Goal: Transaction & Acquisition: Purchase product/service

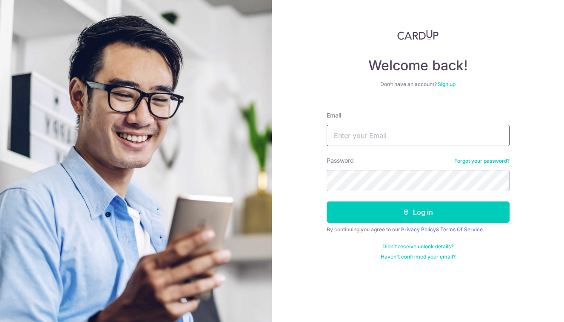
type input "tomoteruwoo@hotmail.com"
click at [418, 212] on button "Log in" at bounding box center [418, 211] width 183 height 21
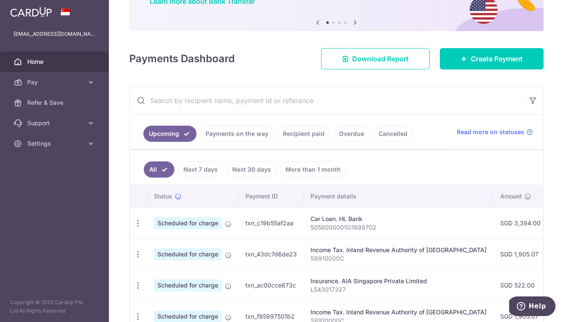
scroll to position [79, 0]
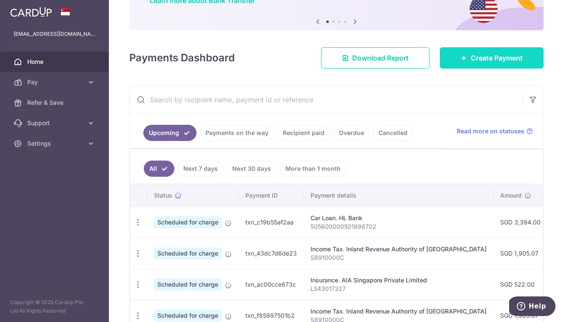
click at [475, 64] on link "Create Payment" at bounding box center [492, 57] width 104 height 21
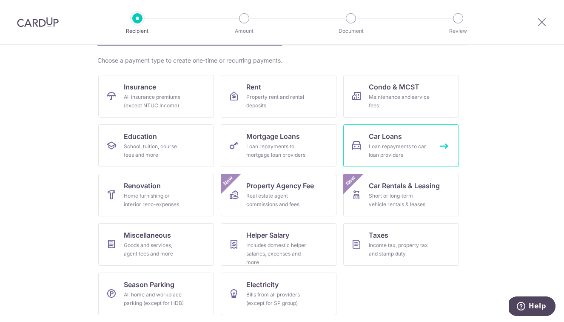
scroll to position [59, 0]
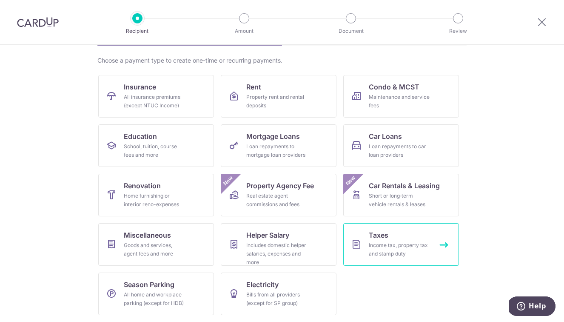
click at [390, 241] on div "Income tax, property tax and stamp duty" at bounding box center [399, 249] width 61 height 17
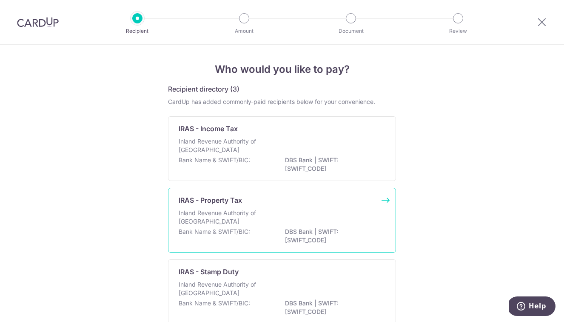
click at [200, 202] on p "IRAS - Property Tax" at bounding box center [210, 200] width 63 height 10
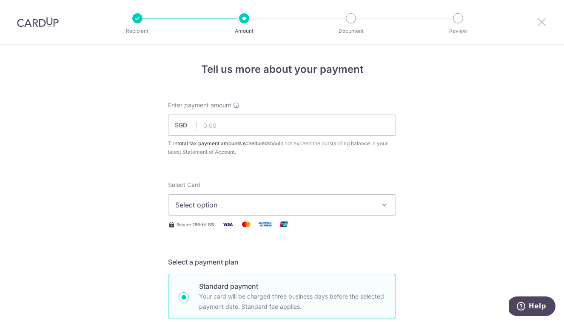
click at [543, 26] on icon at bounding box center [542, 22] width 10 height 11
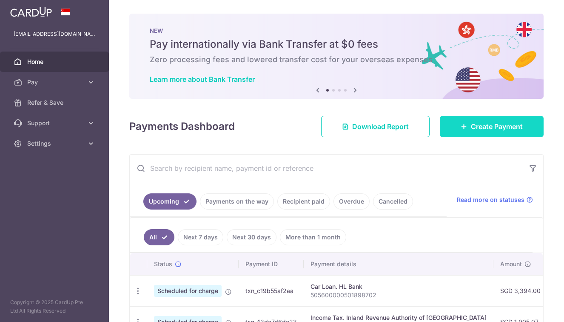
click at [498, 123] on span "Create Payment" at bounding box center [497, 126] width 52 height 10
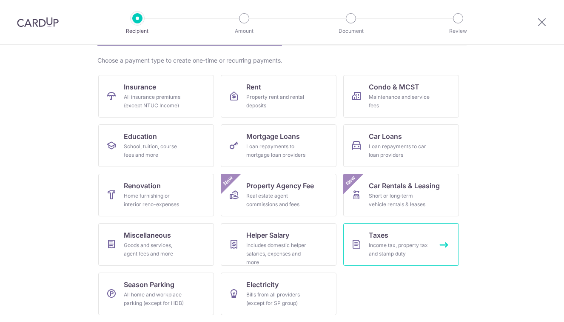
scroll to position [59, 0]
click at [375, 261] on link "Taxes Income tax, property tax and stamp duty" at bounding box center [401, 244] width 116 height 43
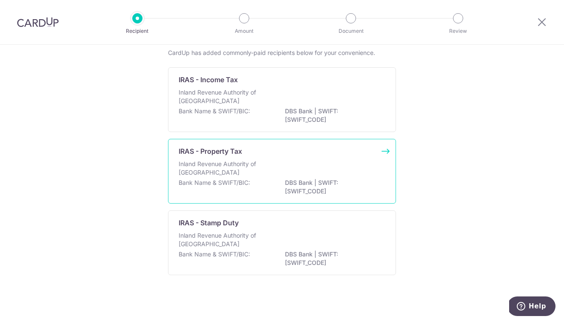
scroll to position [51, 0]
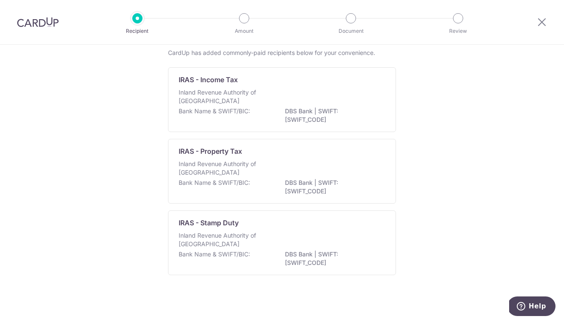
click at [448, 168] on div "Who would you like to pay? Recipient directory (3) CardUp has added commonly-pa…" at bounding box center [282, 159] width 564 height 326
click at [254, 242] on p "Inland Revenue Authority of [GEOGRAPHIC_DATA]" at bounding box center [224, 239] width 90 height 17
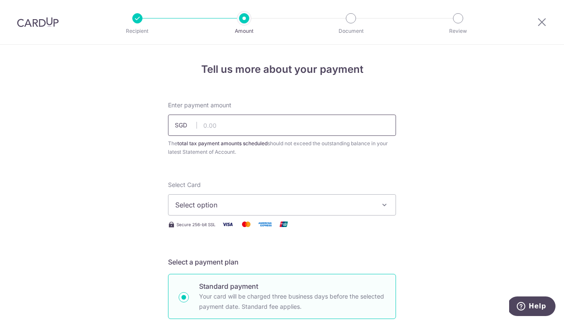
click at [227, 118] on input "text" at bounding box center [282, 124] width 228 height 21
type input "114,600.00"
click at [237, 203] on span "Select option" at bounding box center [274, 205] width 198 height 10
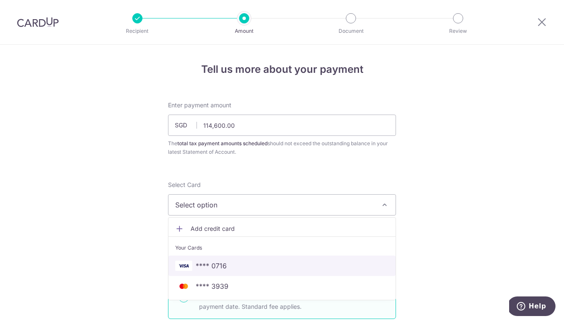
click at [205, 269] on span "**** 0716" at bounding box center [211, 265] width 31 height 10
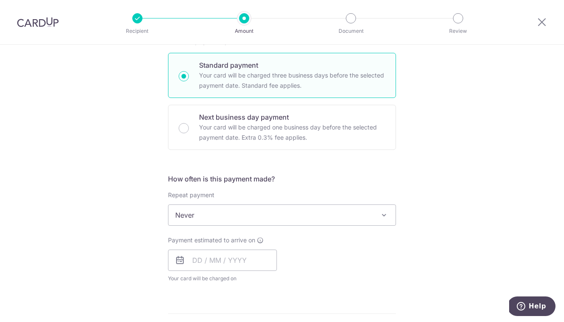
scroll to position [231, 0]
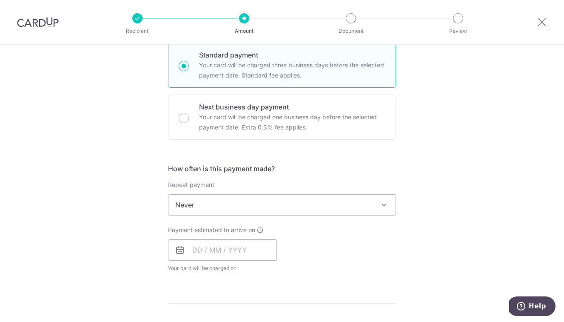
click at [328, 196] on span "Never" at bounding box center [282, 204] width 227 height 20
click at [194, 248] on input "text" at bounding box center [222, 249] width 109 height 21
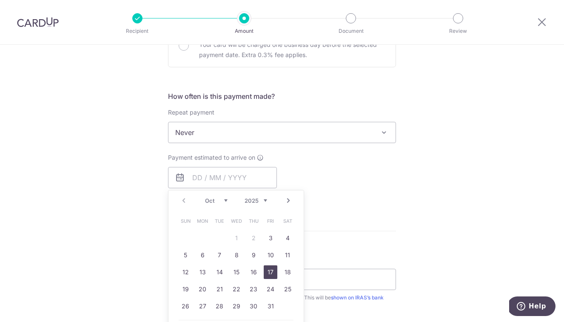
click at [272, 275] on link "17" at bounding box center [271, 272] width 14 height 14
type input "[DATE]"
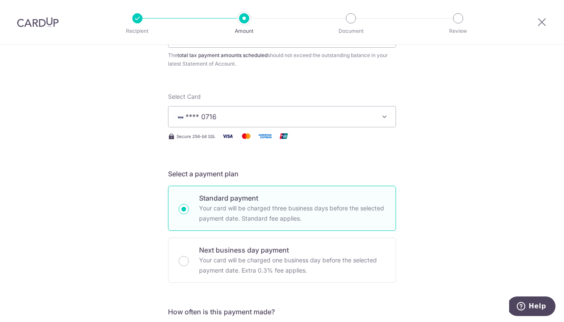
scroll to position [94, 0]
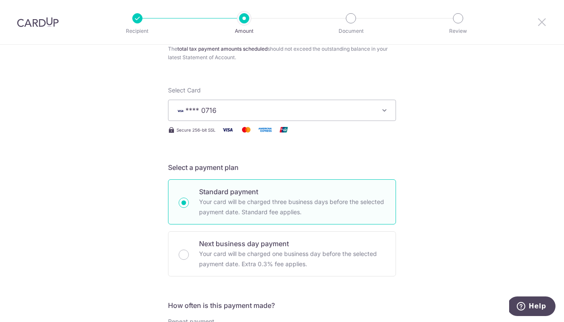
click at [544, 21] on icon at bounding box center [542, 22] width 10 height 11
